Goal: Check status: Check status

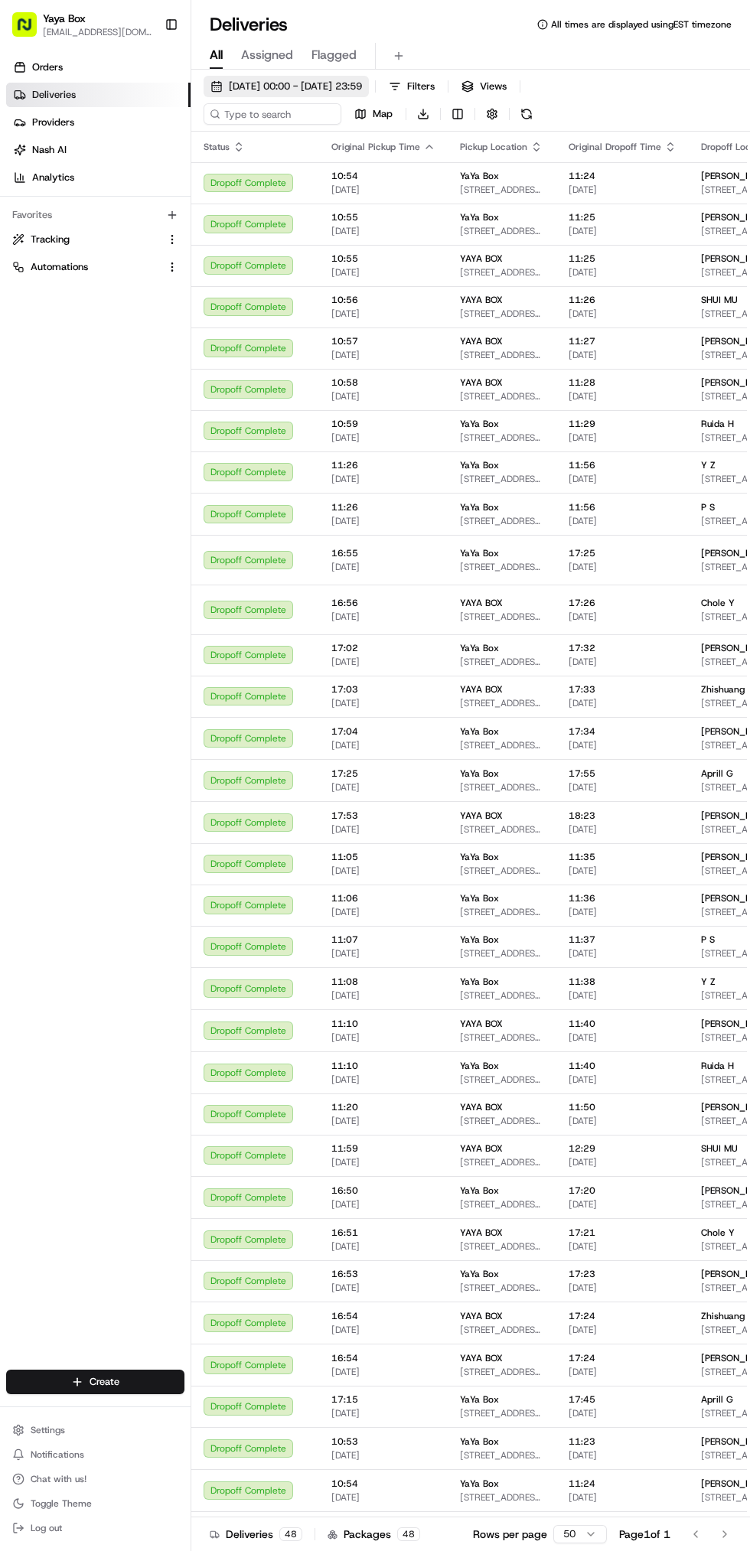
click at [362, 86] on span "[DATE] 00:00 - [DATE] 23:59" at bounding box center [295, 87] width 133 height 14
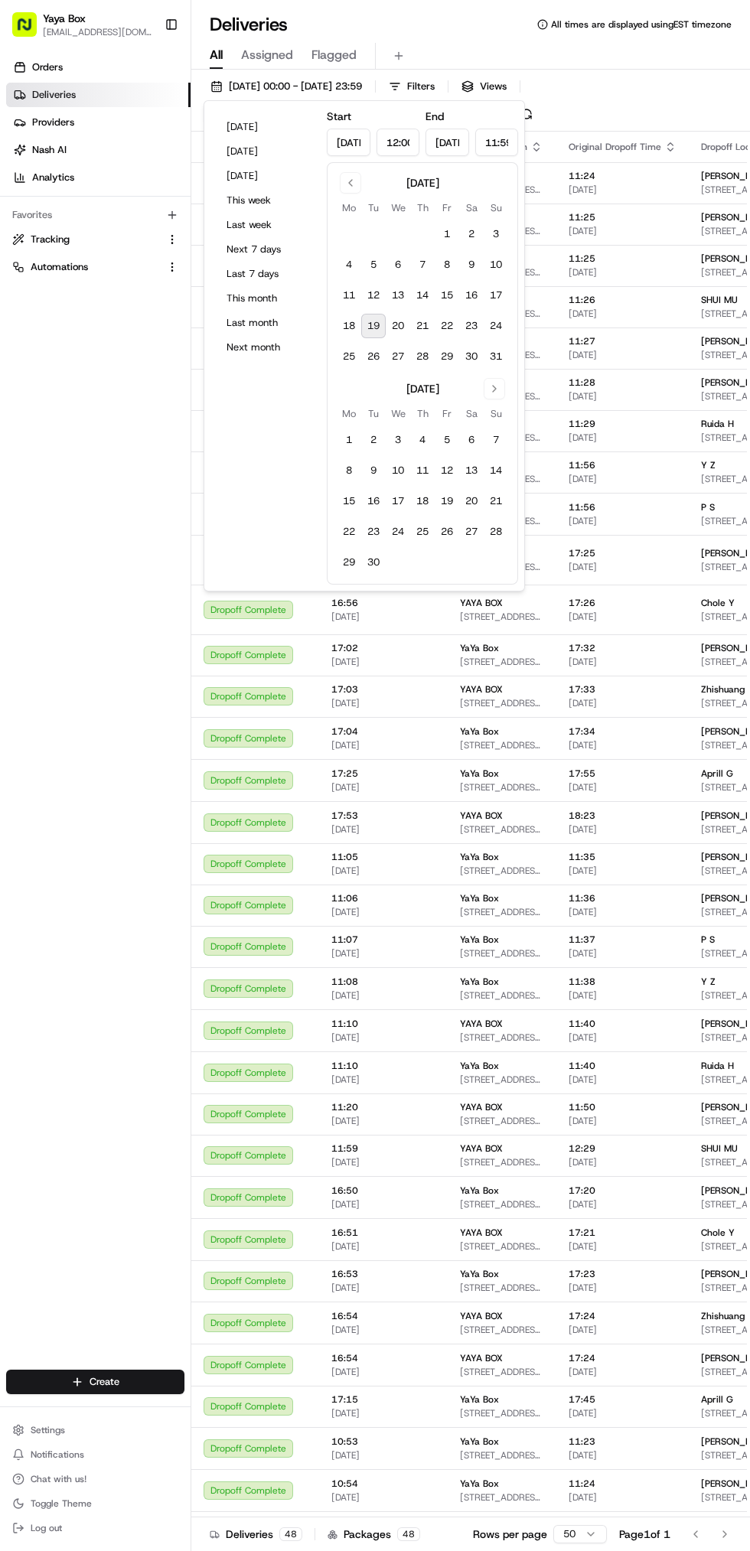
click at [378, 328] on button "19" at bounding box center [373, 326] width 24 height 24
type input "[DATE]"
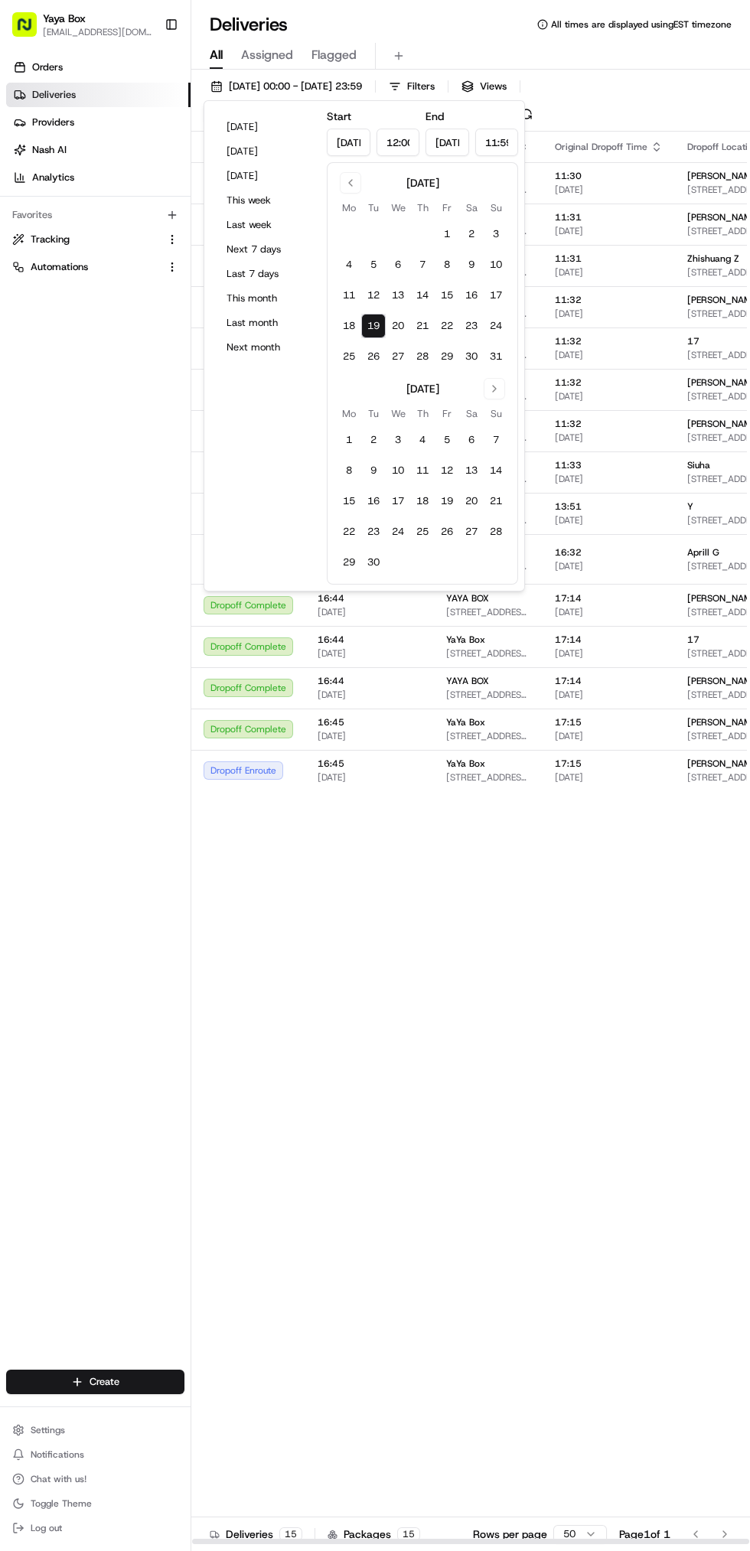
click at [595, 922] on div "Status Original Pickup Time Pickup Location Original Dropoff Time Dropoff Locat…" at bounding box center [590, 838] width 799 height 1413
